Goal: Transaction & Acquisition: Download file/media

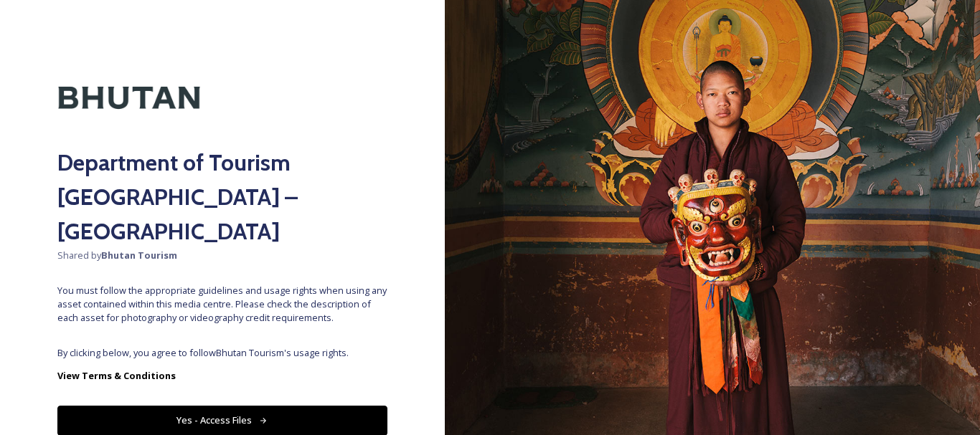
click at [544, 124] on img at bounding box center [712, 217] width 535 height 435
click at [546, 128] on img at bounding box center [712, 217] width 535 height 435
click at [620, 187] on img at bounding box center [712, 217] width 535 height 435
click at [678, 63] on img at bounding box center [712, 217] width 535 height 435
click at [548, 126] on img at bounding box center [712, 217] width 535 height 435
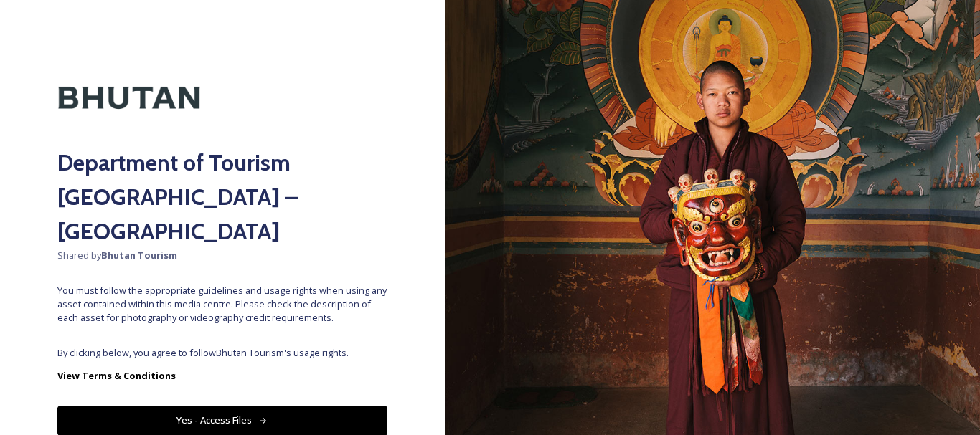
click at [190, 406] on button "Yes - Access Files" at bounding box center [222, 420] width 330 height 29
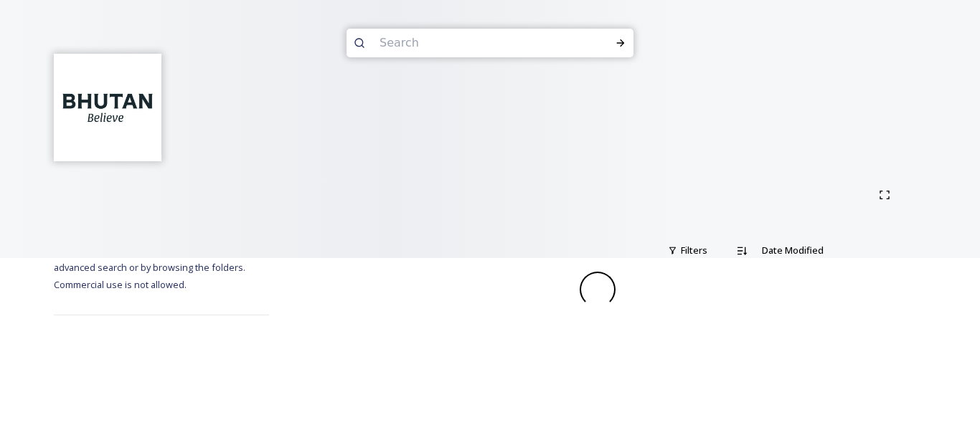
click at [313, 382] on div "Terms & Conditions Shared by: Bhutan Tourism A library of images, videos and ot…" at bounding box center [490, 217] width 980 height 435
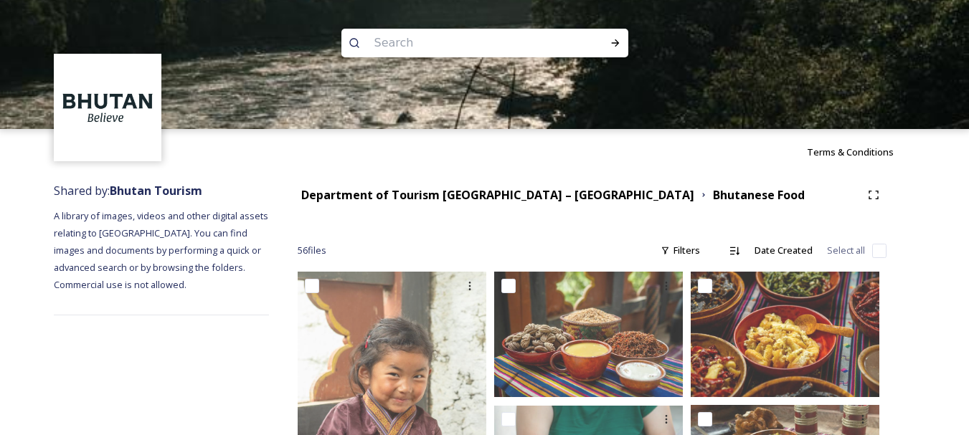
click at [426, 49] on input at bounding box center [465, 43] width 197 height 32
type input "[GEOGRAPHIC_DATA]"
click at [618, 42] on icon at bounding box center [615, 42] width 11 height 11
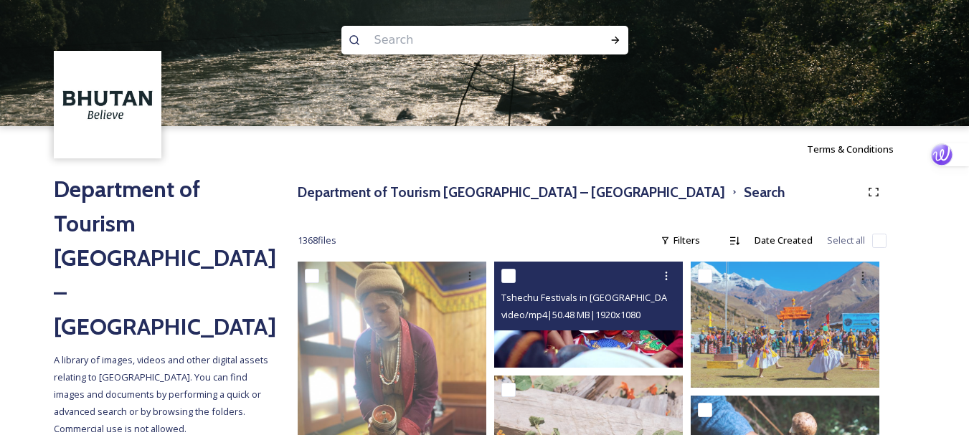
scroll to position [186, 0]
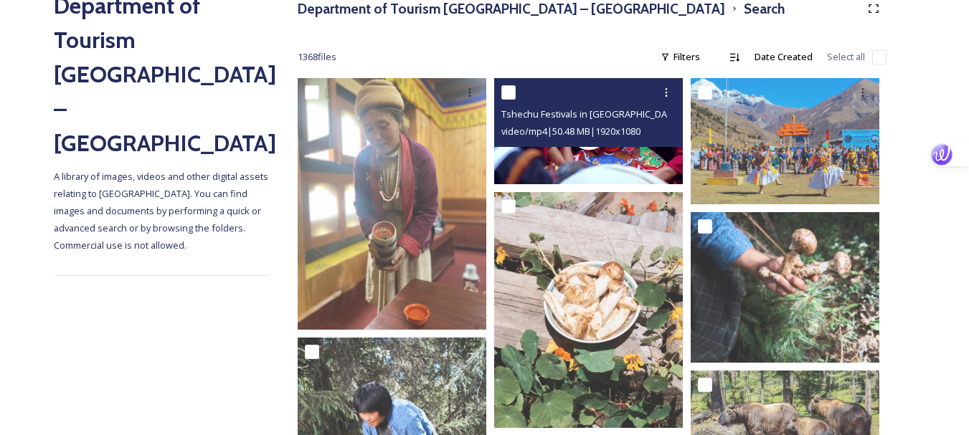
click at [597, 145] on div "Tshechu Festivals in [GEOGRAPHIC_DATA]mp4 video/mp4 | 50.48 MB | 1920 x 1080" at bounding box center [588, 112] width 189 height 69
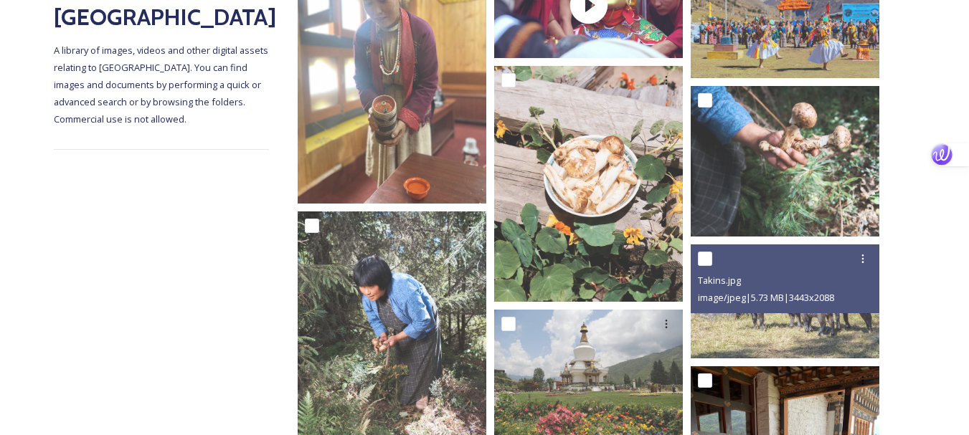
scroll to position [313, 0]
